Goal: Check status: Check status

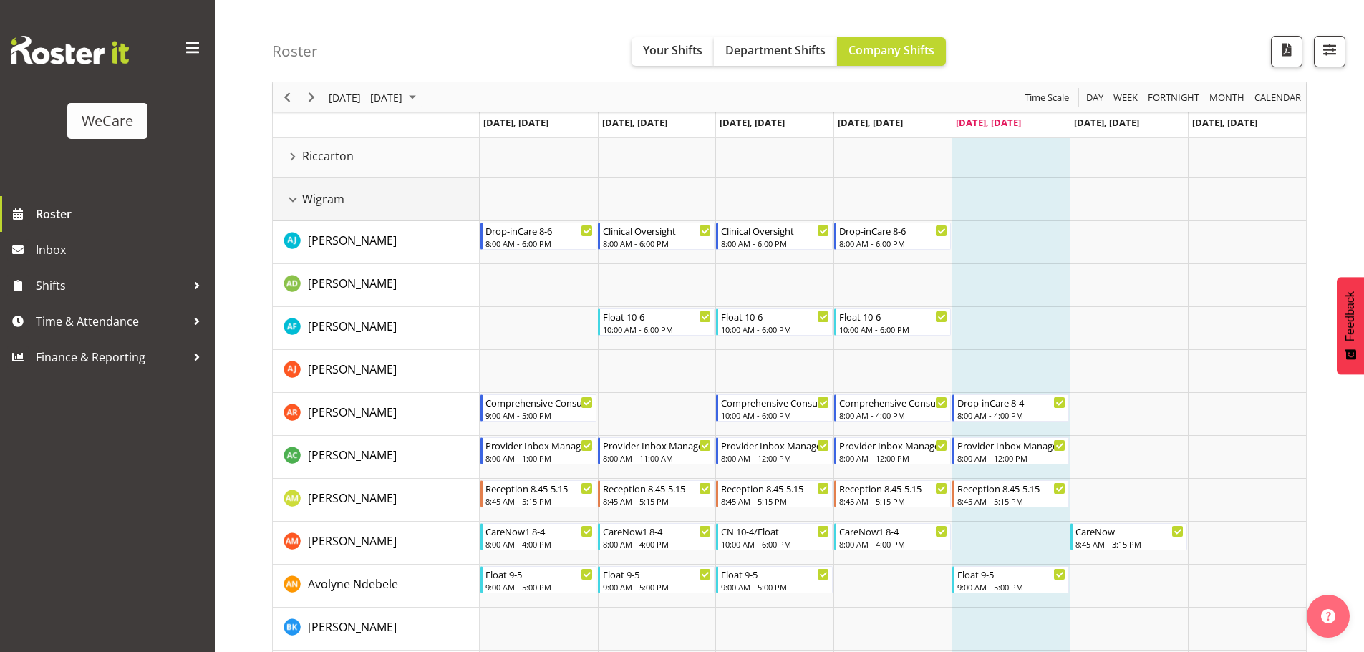
scroll to position [358, 0]
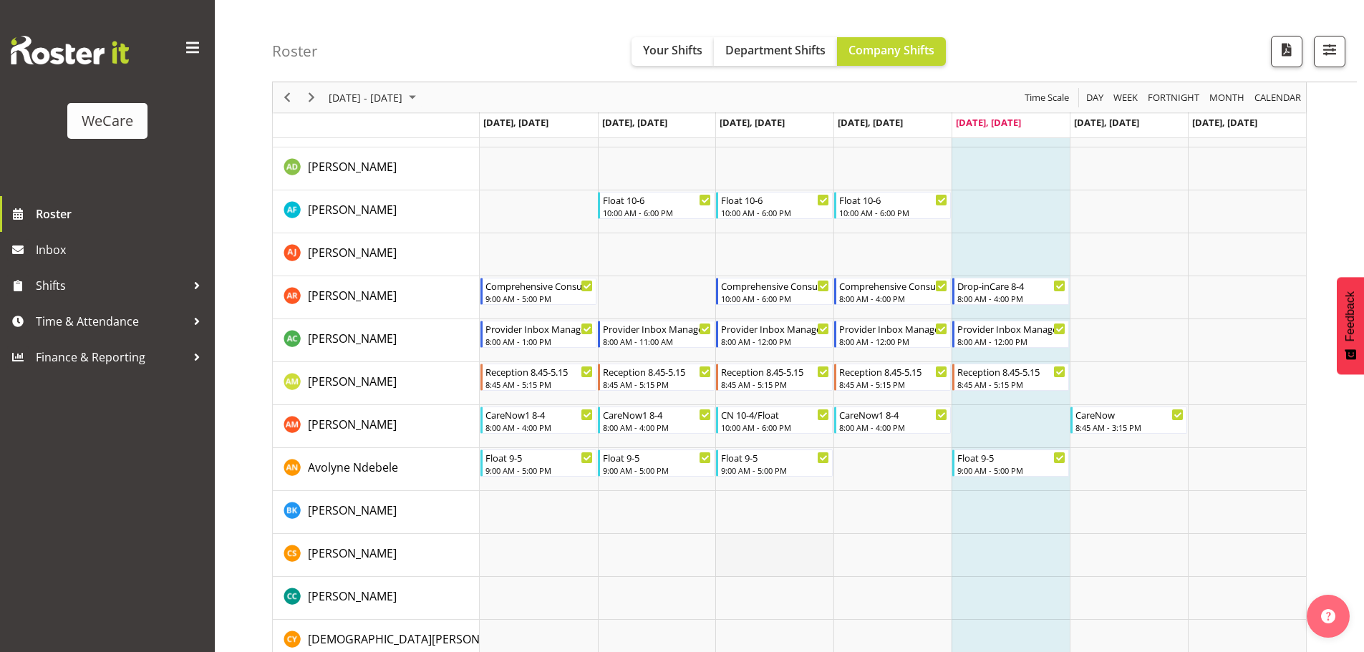
click at [771, 564] on td "Timeline Week of September 5, 2025" at bounding box center [774, 555] width 118 height 43
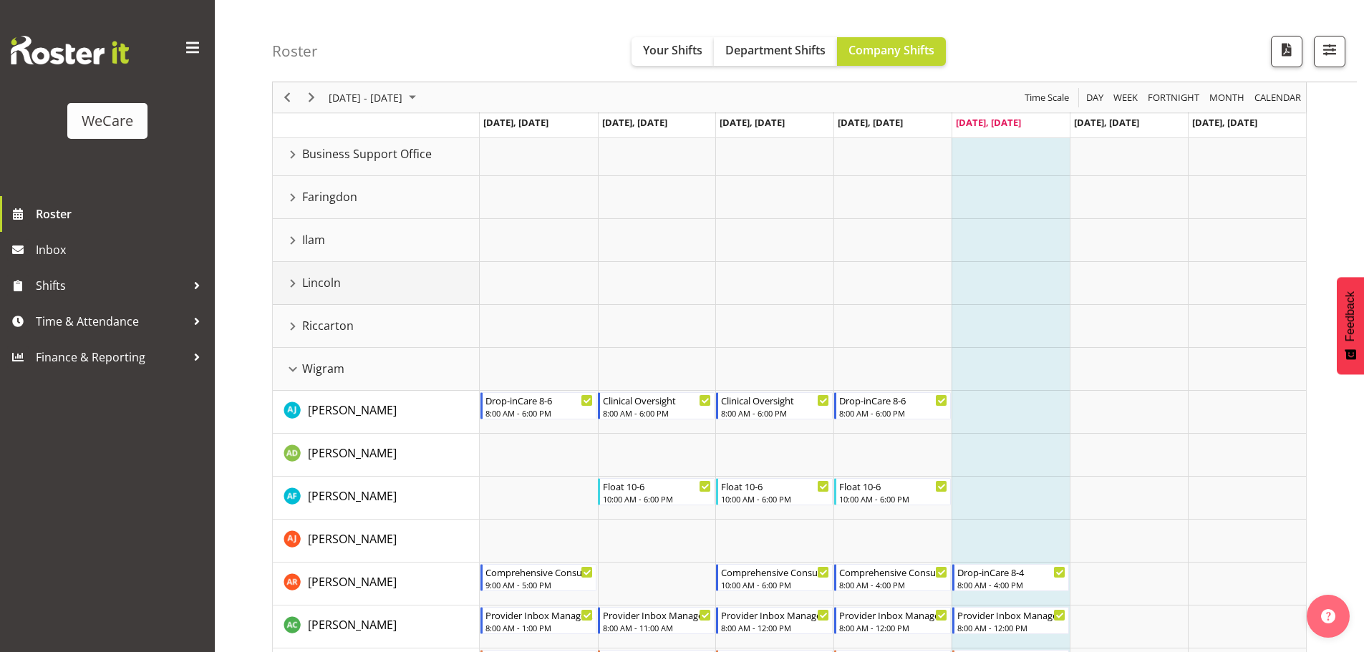
click at [291, 285] on div "Lincoln resource" at bounding box center [292, 283] width 19 height 19
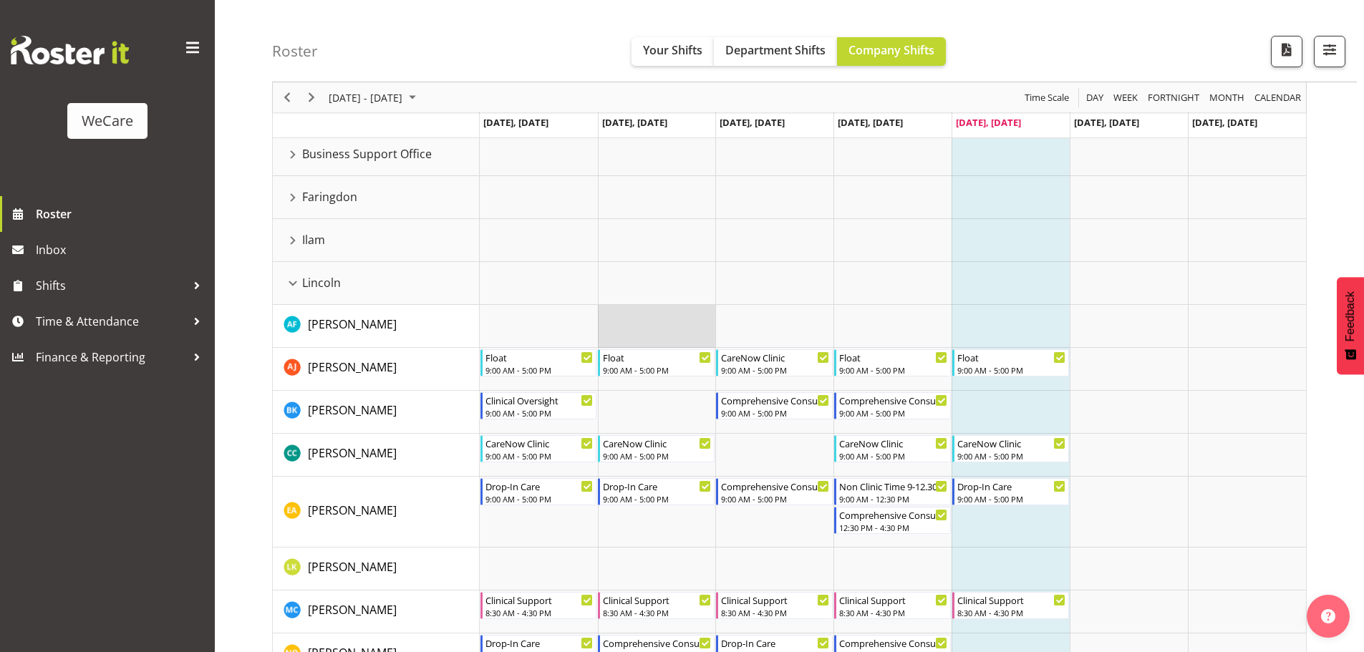
click at [697, 305] on td "Timeline Week of September 5, 2025" at bounding box center [657, 326] width 118 height 43
click at [402, 107] on div "[DATE] - [DATE]" at bounding box center [374, 97] width 101 height 30
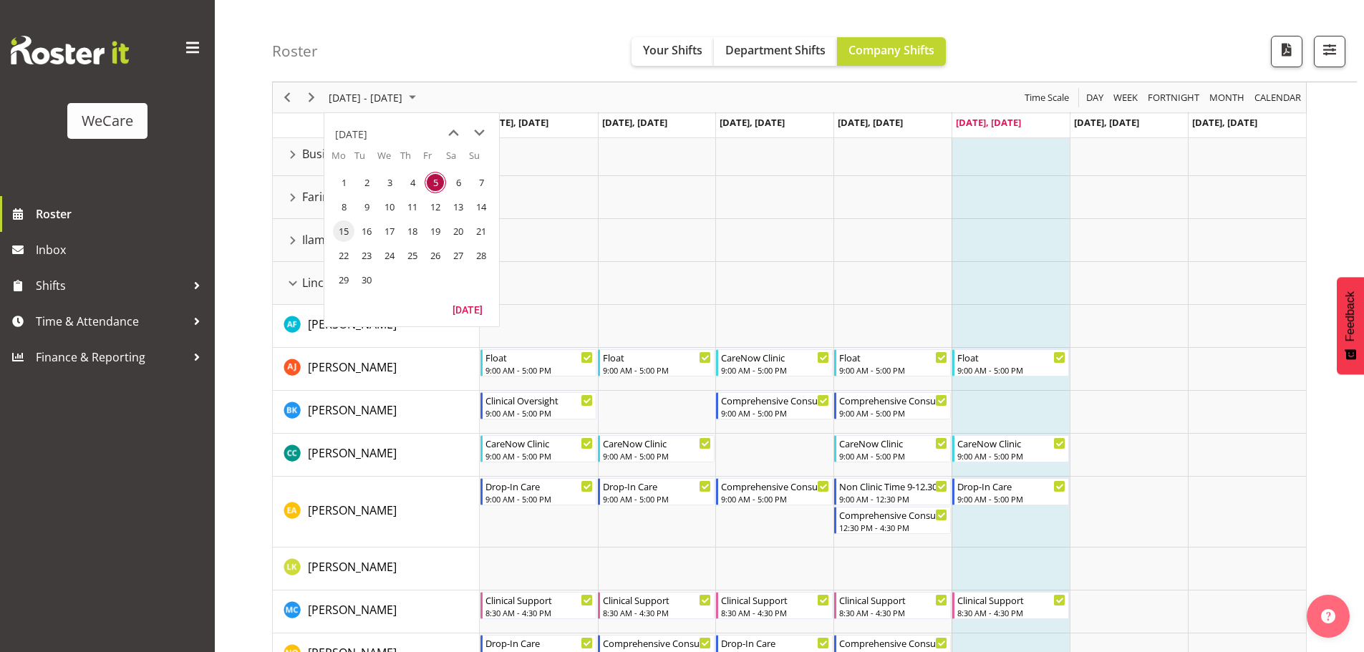
click at [342, 232] on span "15" at bounding box center [343, 230] width 21 height 21
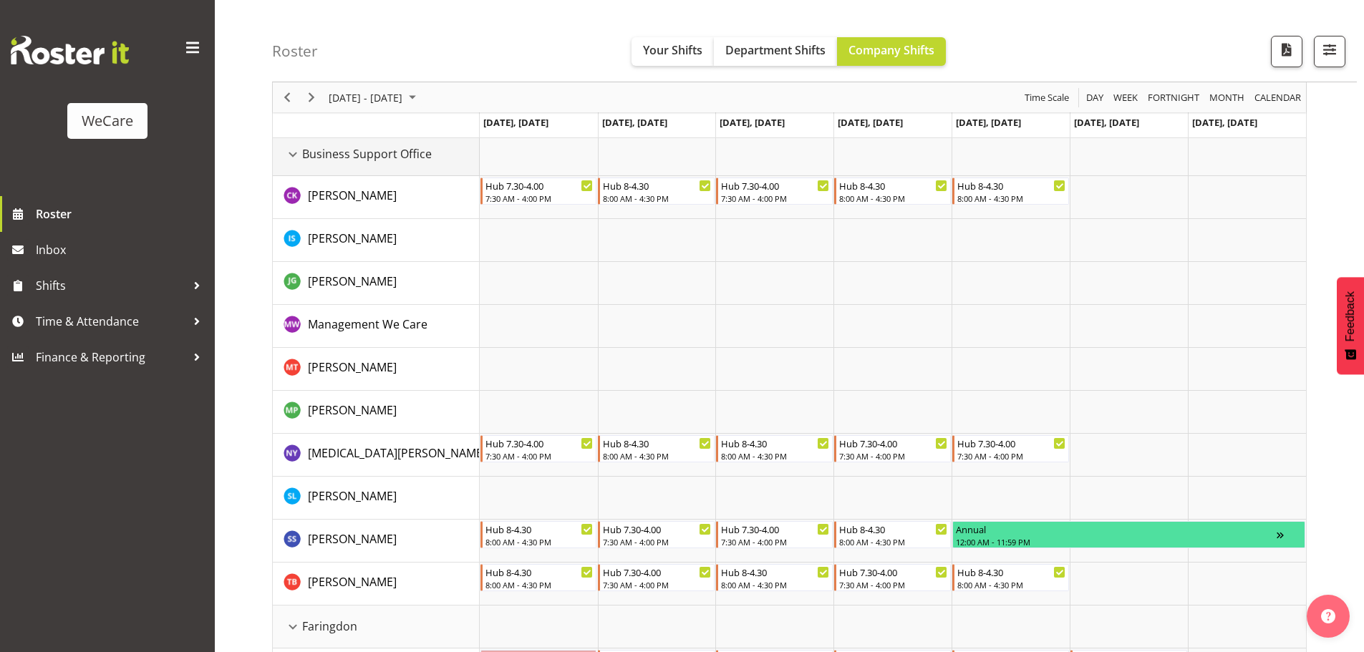
click at [298, 157] on div "Business Support Office resource" at bounding box center [292, 154] width 19 height 19
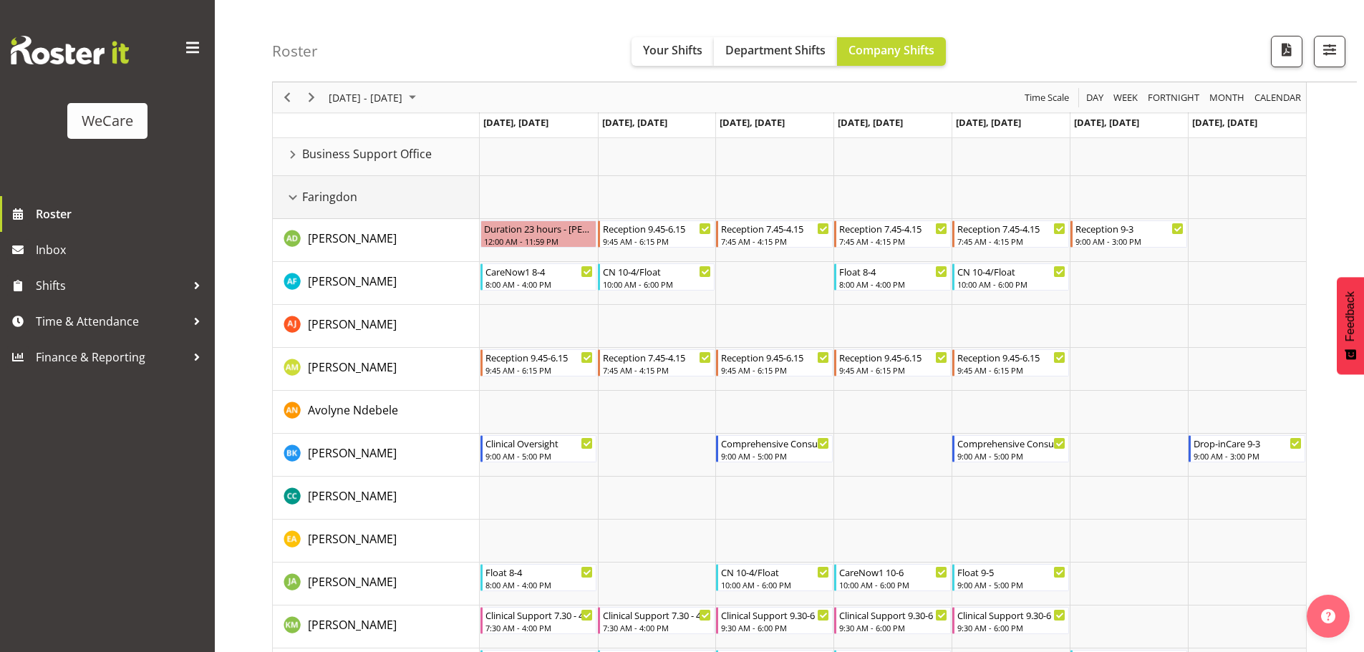
click at [294, 195] on div "Faringdon resource" at bounding box center [292, 197] width 19 height 19
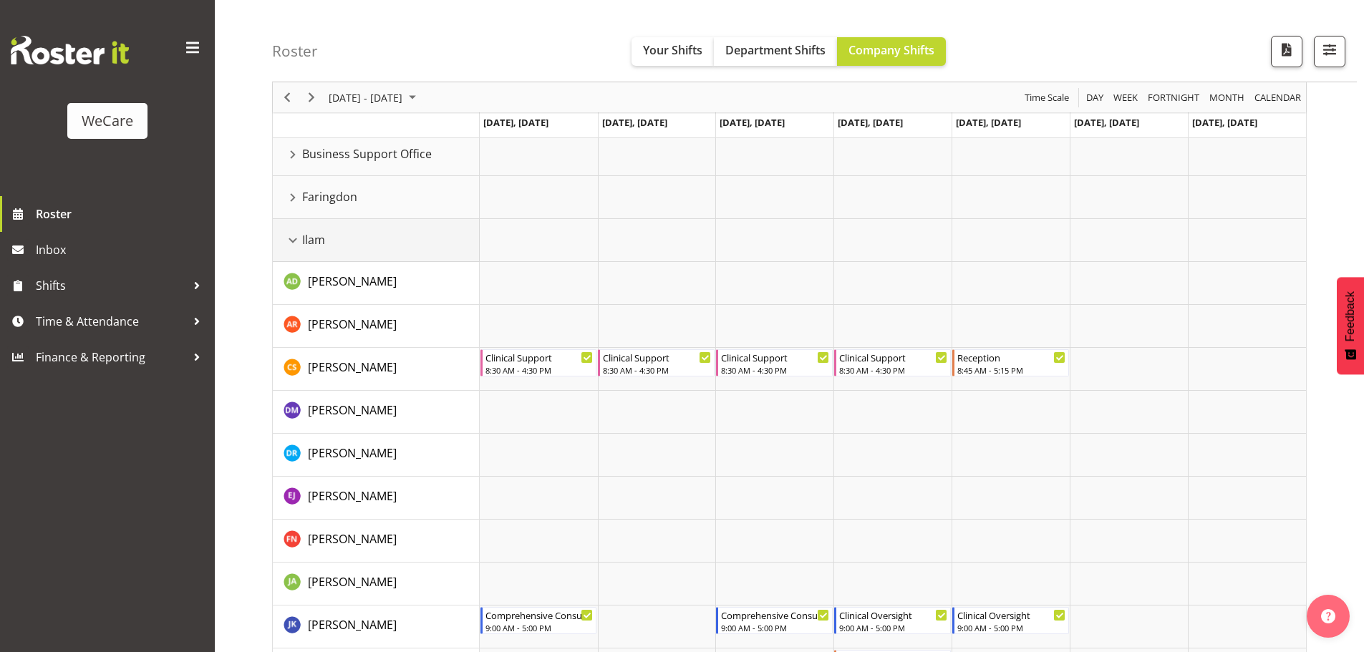
click at [299, 235] on div "Ilam resource" at bounding box center [292, 240] width 19 height 19
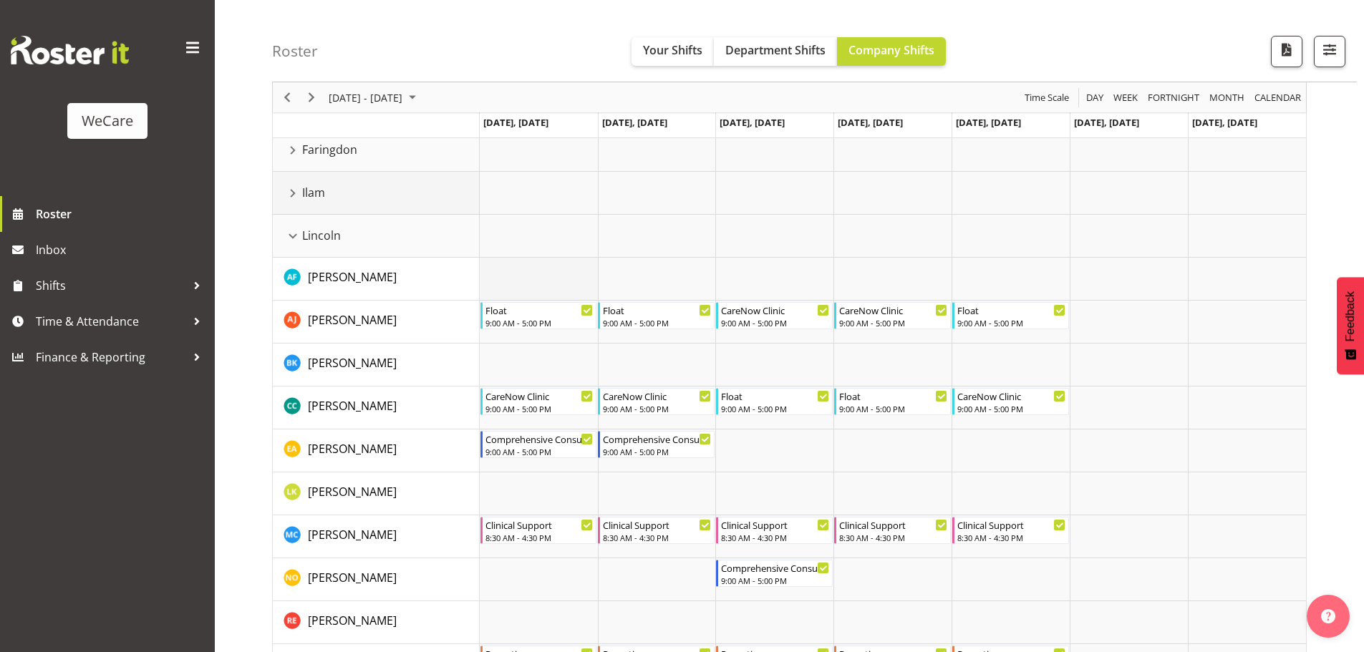
scroll to position [143, 0]
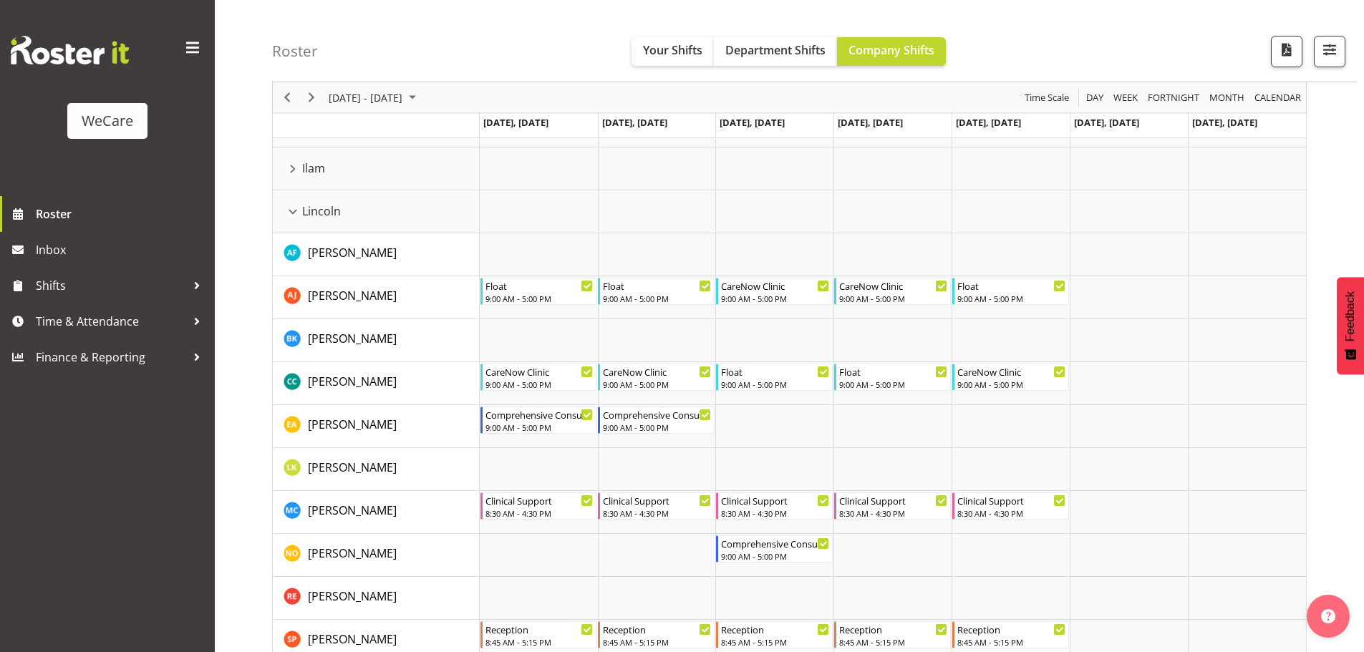
drag, startPoint x: 768, startPoint y: 522, endPoint x: 728, endPoint y: 501, distance: 45.1
click at [768, 522] on td "Timeline Week of September 15, 2025" at bounding box center [774, 512] width 118 height 43
click at [664, 276] on td "Timeline Week of September 15, 2025" at bounding box center [657, 254] width 118 height 43
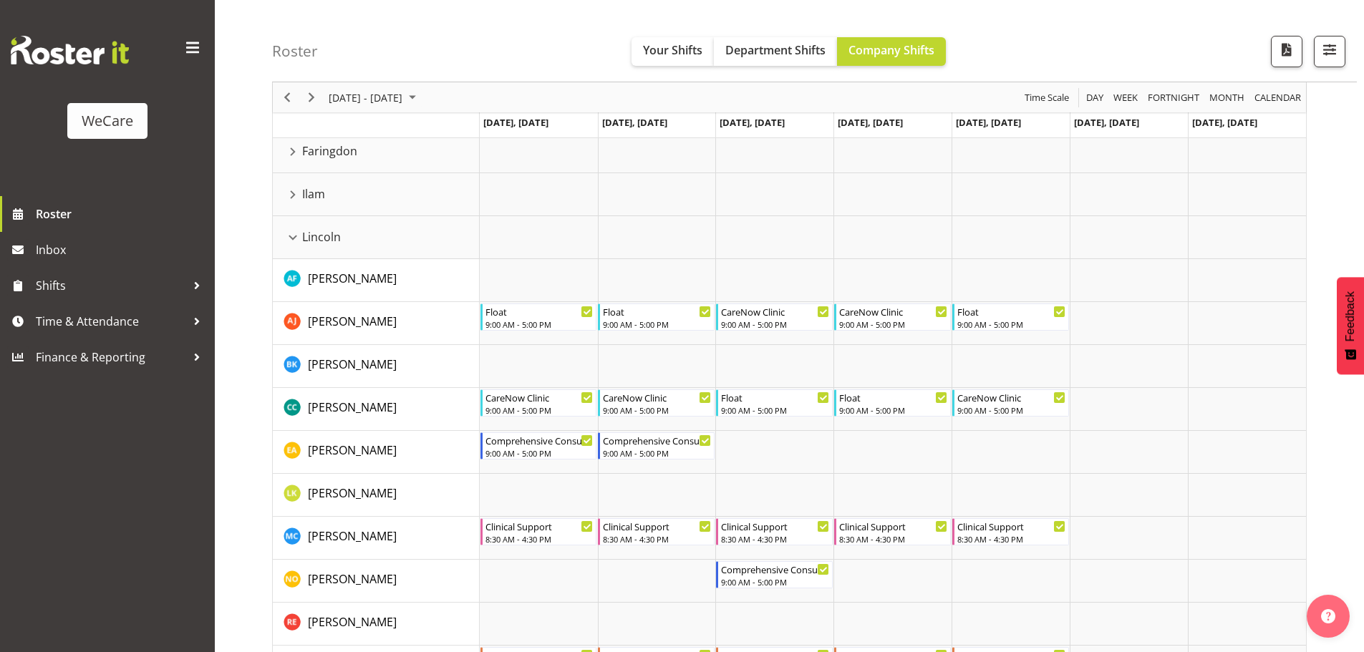
scroll to position [0, 0]
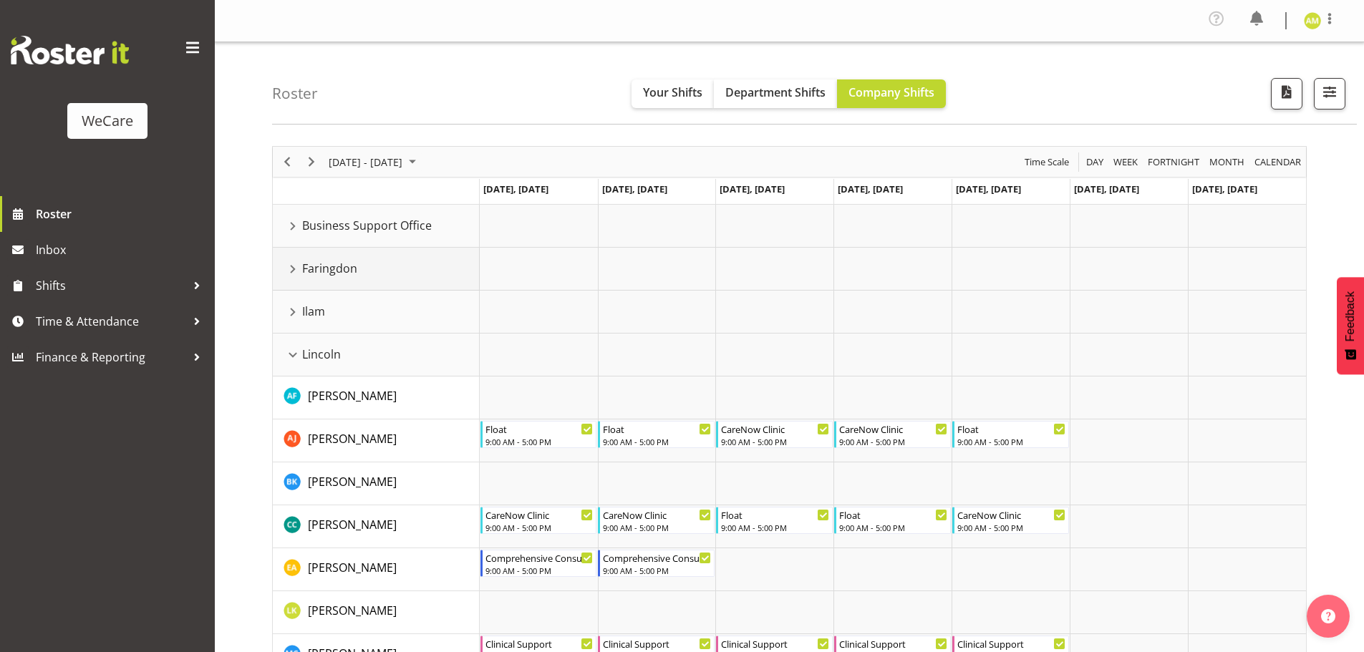
click at [290, 271] on div "Faringdon resource" at bounding box center [292, 269] width 19 height 19
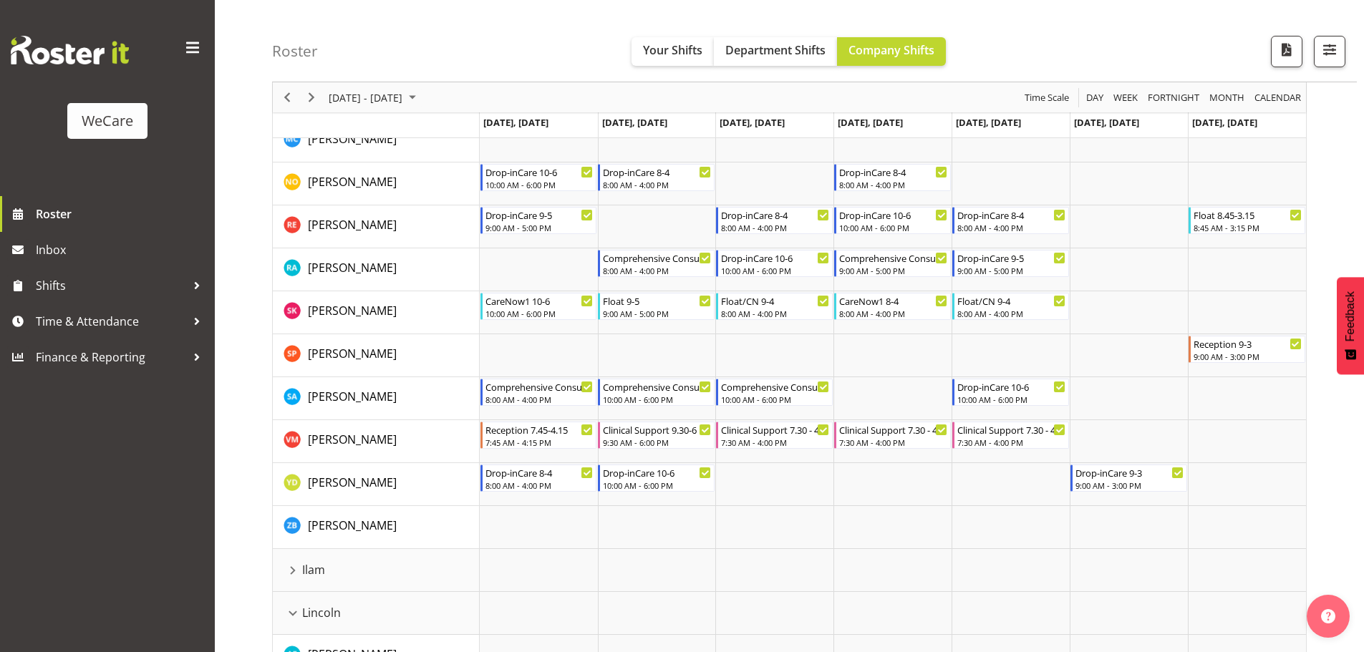
scroll to position [644, 0]
drag, startPoint x: 373, startPoint y: 230, endPoint x: 302, endPoint y: 232, distance: 70.9
click at [302, 232] on div "[PERSON_NAME]" at bounding box center [380, 225] width 195 height 21
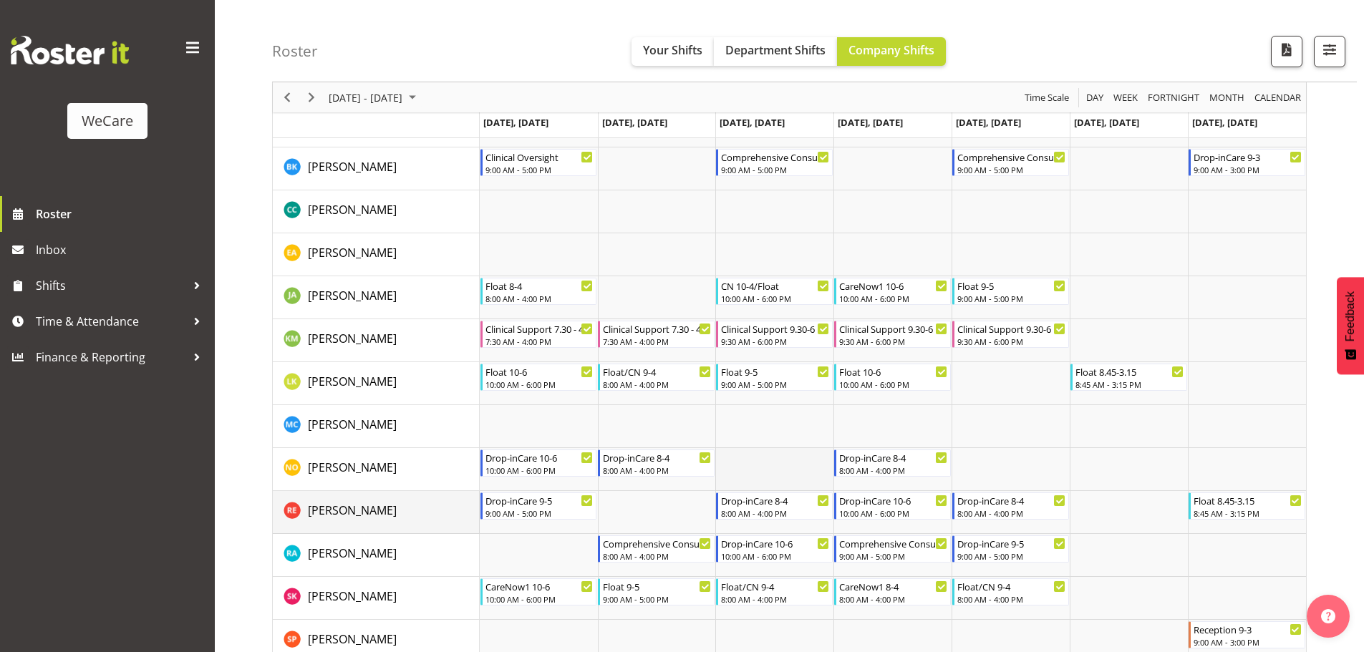
scroll to position [0, 0]
